Goal: Navigation & Orientation: Find specific page/section

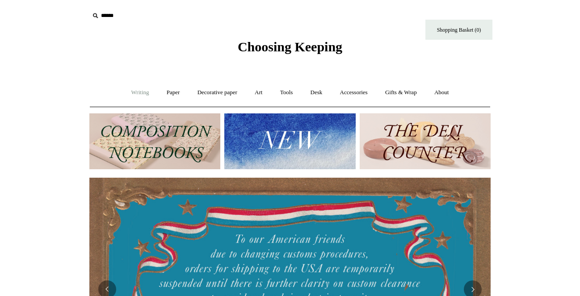
click at [140, 96] on link "Writing +" at bounding box center [140, 93] width 34 height 24
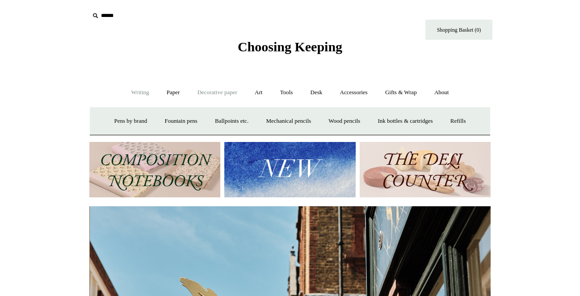
scroll to position [0, 401]
click at [232, 92] on link "Decorative paper +" at bounding box center [217, 93] width 56 height 24
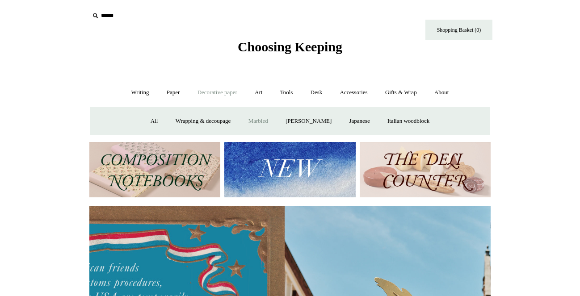
scroll to position [0, 1]
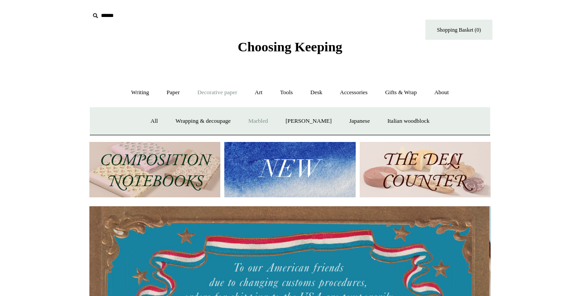
click at [264, 120] on link "Marbled" at bounding box center [258, 121] width 36 height 24
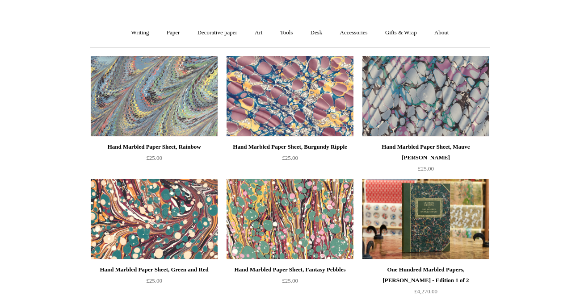
scroll to position [46, 0]
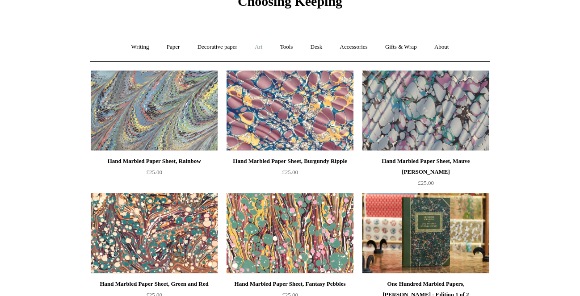
click at [259, 43] on link "Art +" at bounding box center [259, 47] width 24 height 24
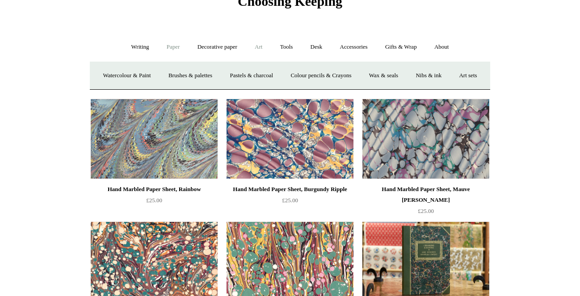
click at [170, 49] on link "Paper +" at bounding box center [173, 47] width 29 height 24
click at [155, 70] on link "Notebooks +" at bounding box center [164, 76] width 41 height 24
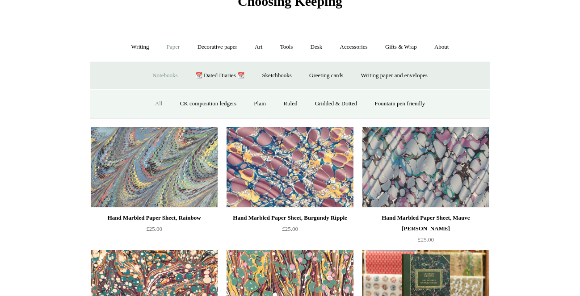
click at [154, 104] on link "All" at bounding box center [159, 104] width 24 height 24
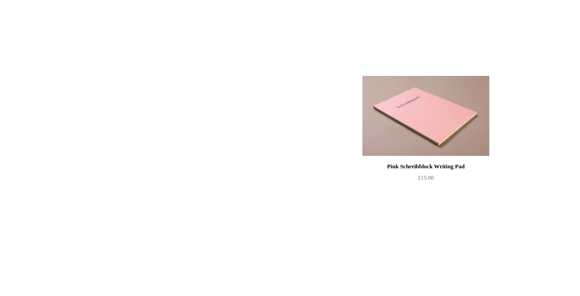
scroll to position [535, 0]
